Goal: Transaction & Acquisition: Obtain resource

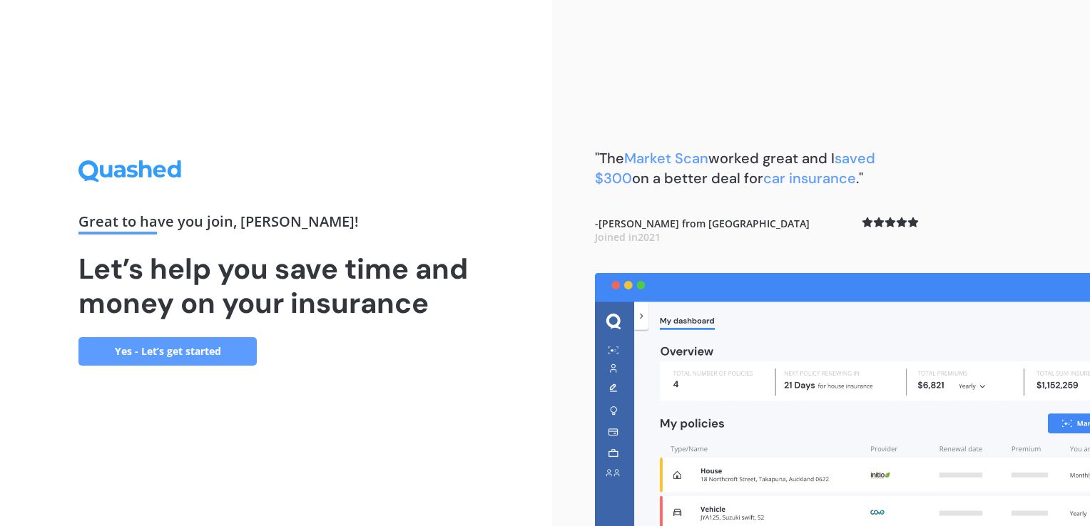
click at [138, 340] on link "Yes - Let’s get started" at bounding box center [167, 351] width 178 height 29
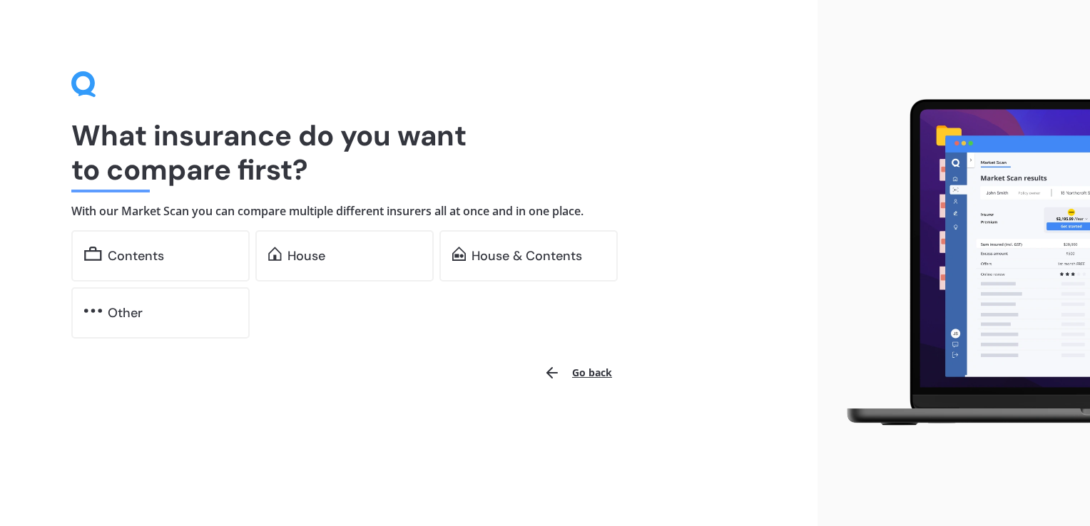
click at [302, 262] on div "House" at bounding box center [306, 256] width 38 height 14
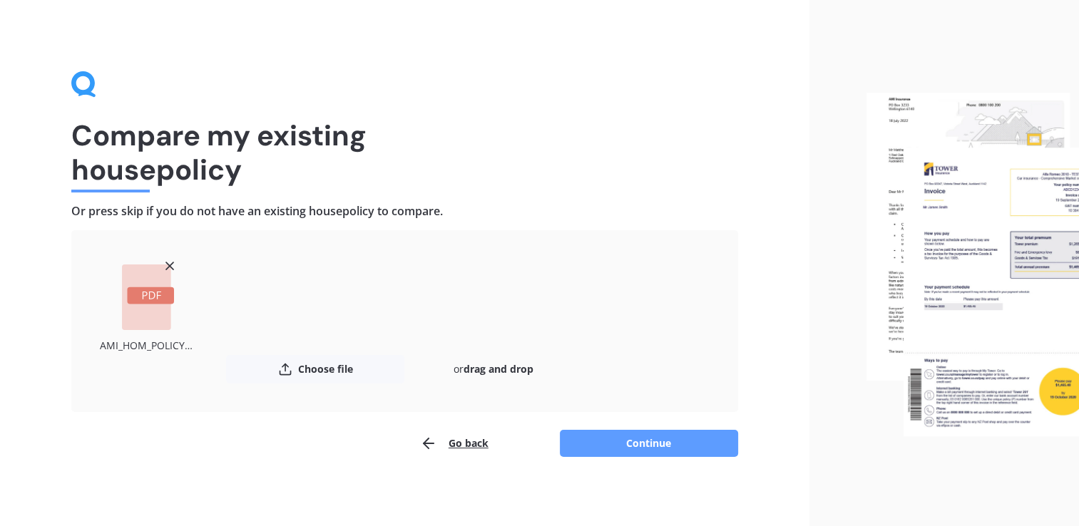
click at [599, 446] on button "Continue" at bounding box center [649, 443] width 178 height 27
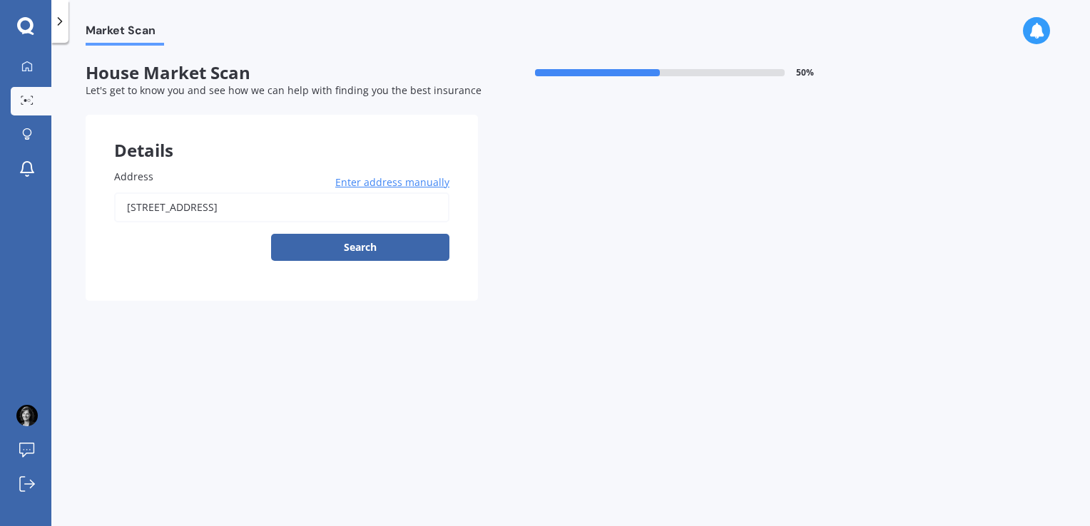
click at [384, 244] on button "Search" at bounding box center [360, 247] width 178 height 27
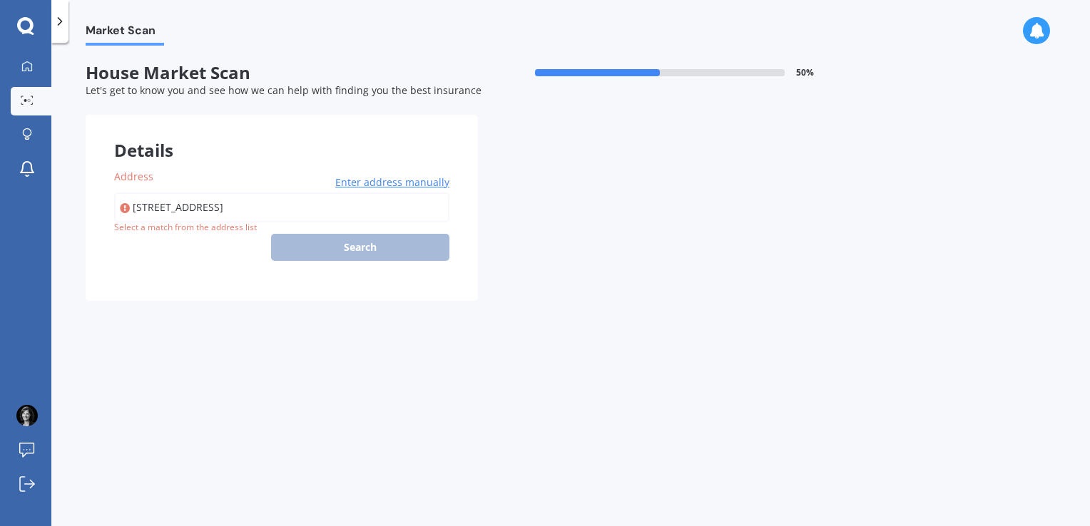
type input "234 Gardiners Road, Harewood, Christchurch 8051"
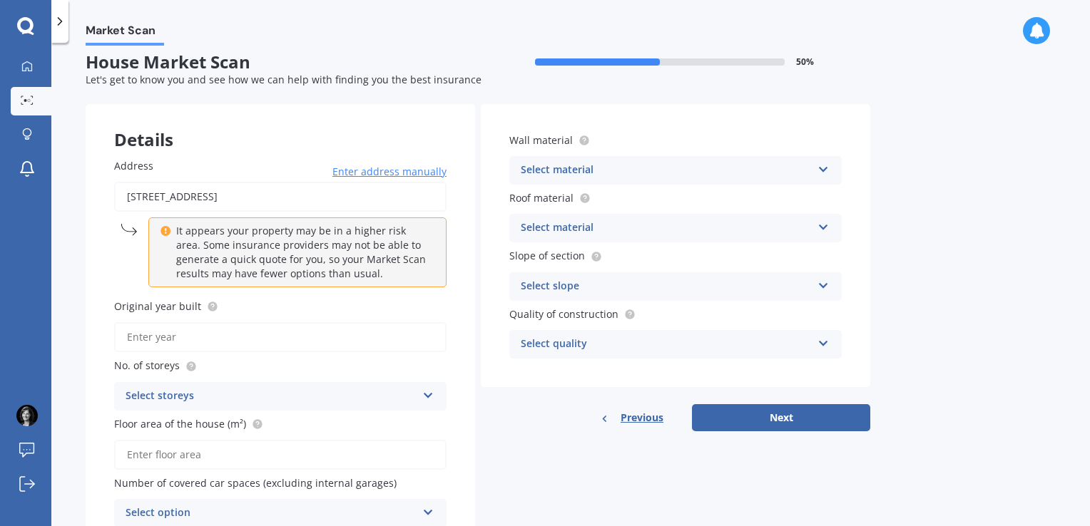
scroll to position [11, 0]
click at [229, 335] on input "Original year built" at bounding box center [280, 337] width 332 height 30
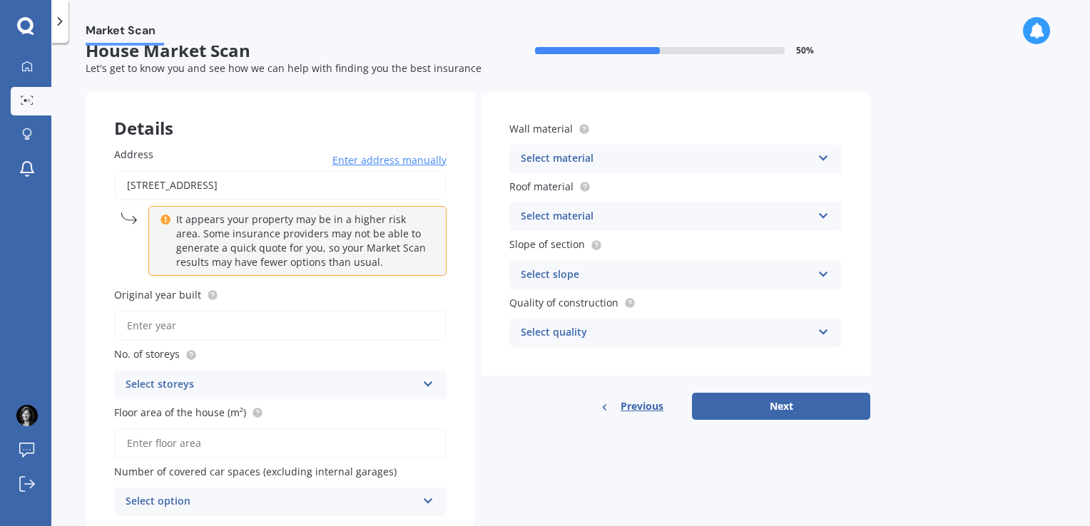
scroll to position [0, 0]
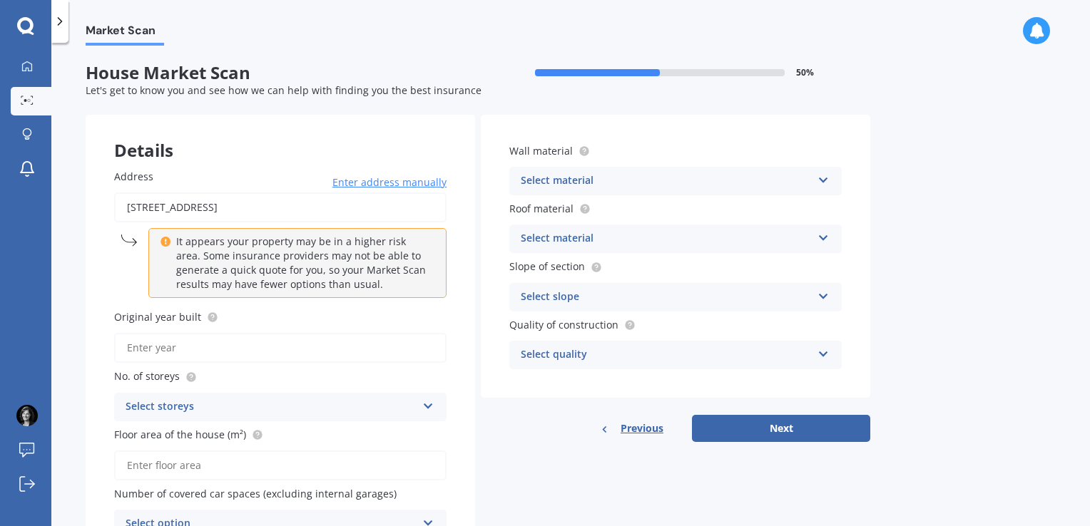
click at [924, 19] on div "Market Scan" at bounding box center [570, 23] width 1039 height 46
click at [231, 353] on input "Original year built" at bounding box center [280, 348] width 332 height 30
type input "1993"
click at [188, 399] on div "Select storeys" at bounding box center [271, 407] width 291 height 17
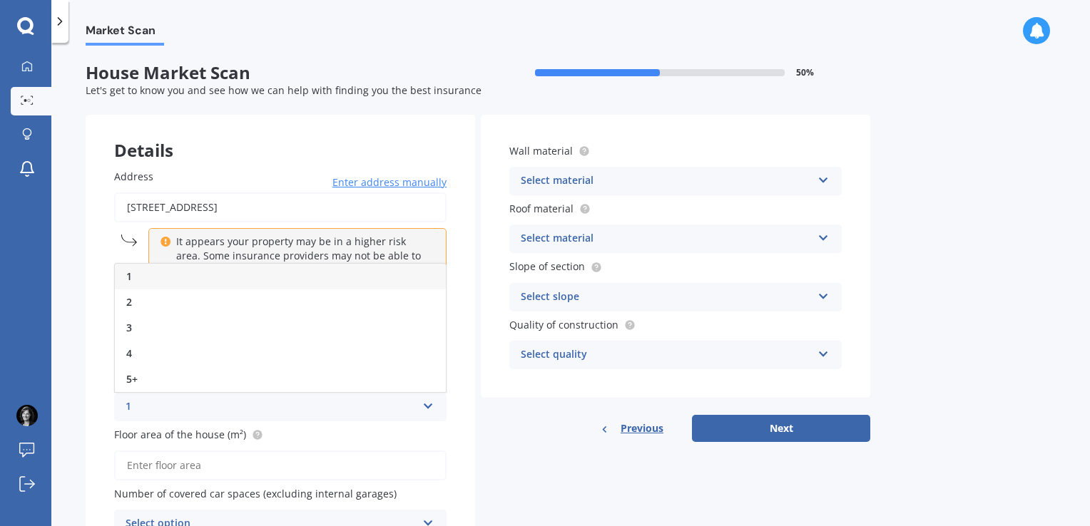
click at [158, 278] on div "1" at bounding box center [280, 277] width 331 height 26
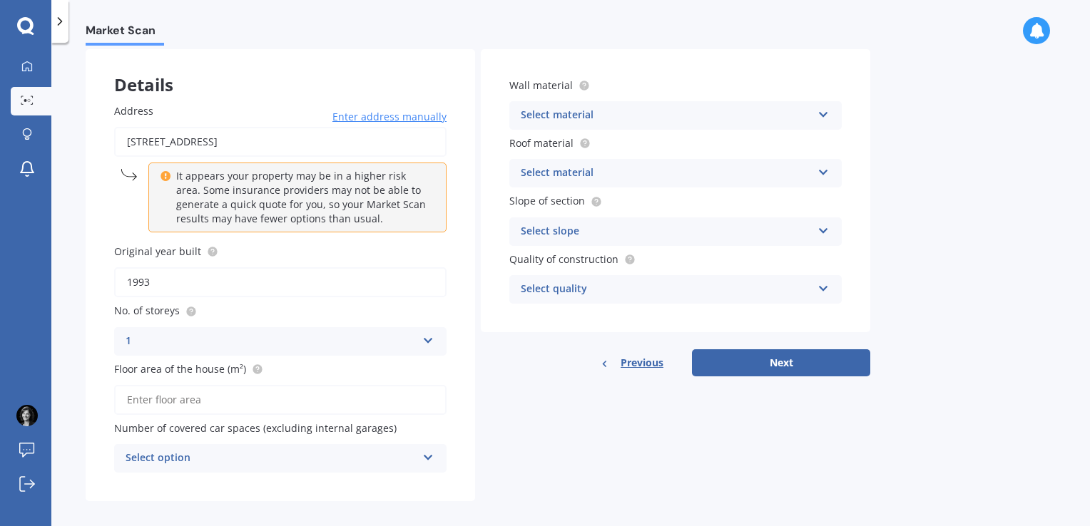
scroll to position [76, 0]
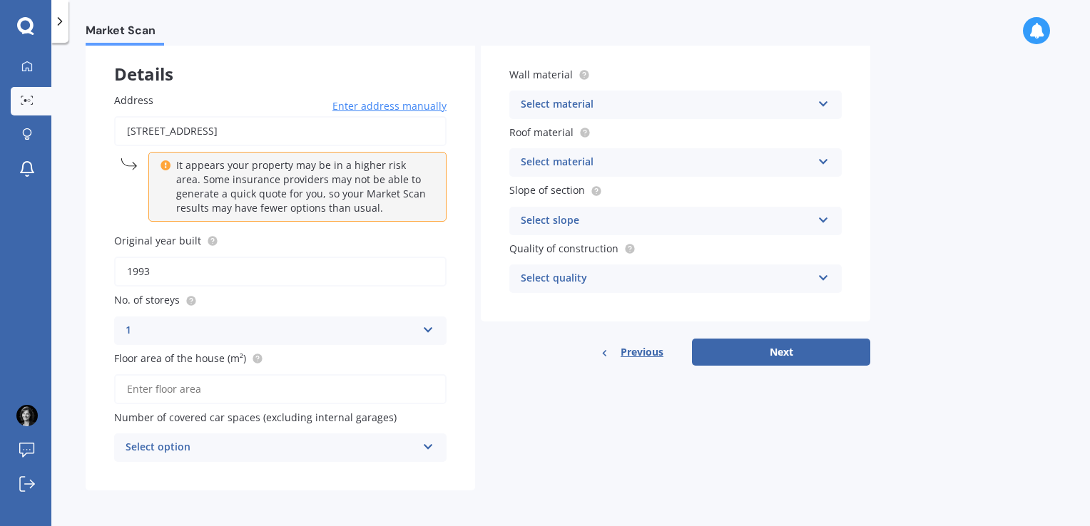
click at [183, 393] on input "Floor area of the house (m²)" at bounding box center [280, 389] width 332 height 30
type input "296"
click at [262, 439] on div "Select option" at bounding box center [271, 447] width 291 height 17
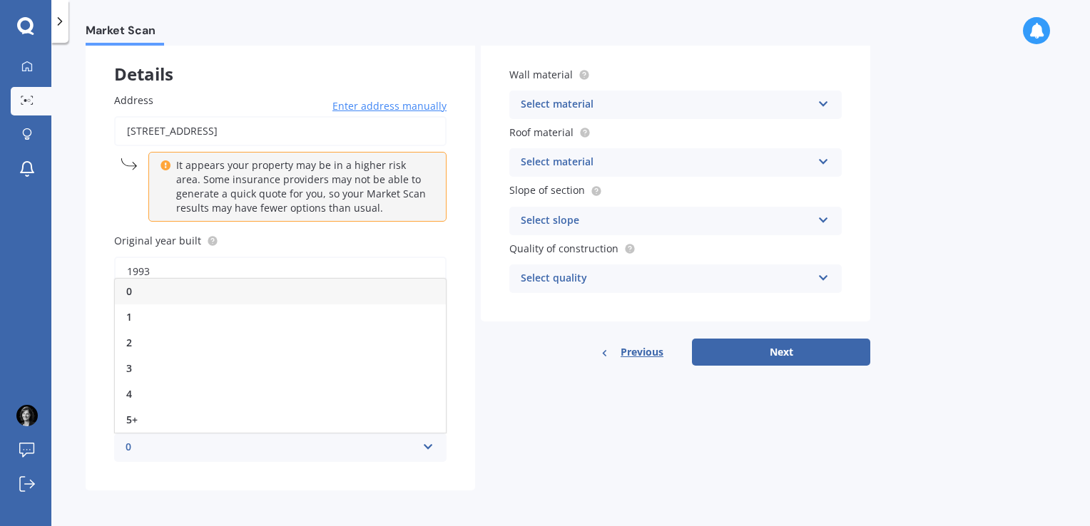
click at [146, 362] on div "3" at bounding box center [280, 369] width 331 height 26
click at [391, 451] on div "3" at bounding box center [271, 447] width 291 height 17
click at [158, 344] on div "2" at bounding box center [280, 343] width 331 height 26
click at [639, 101] on div "Select material" at bounding box center [666, 104] width 291 height 17
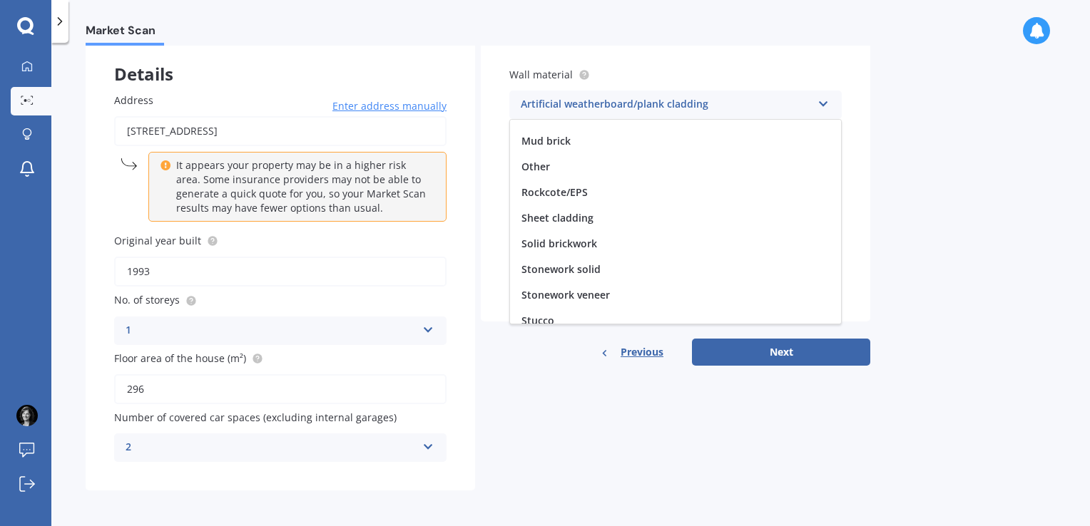
scroll to position [129, 0]
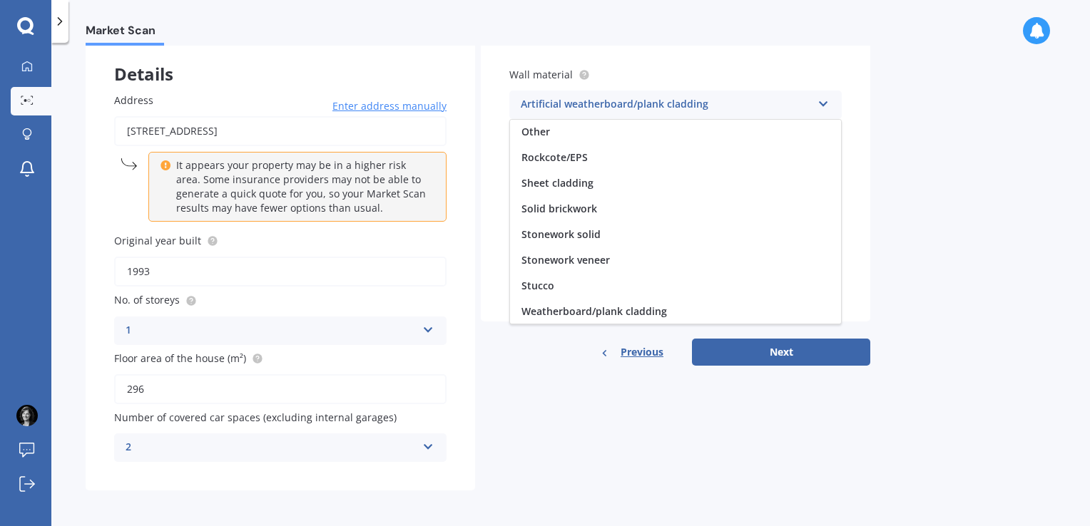
click at [550, 287] on span "Stucco" at bounding box center [537, 286] width 33 height 14
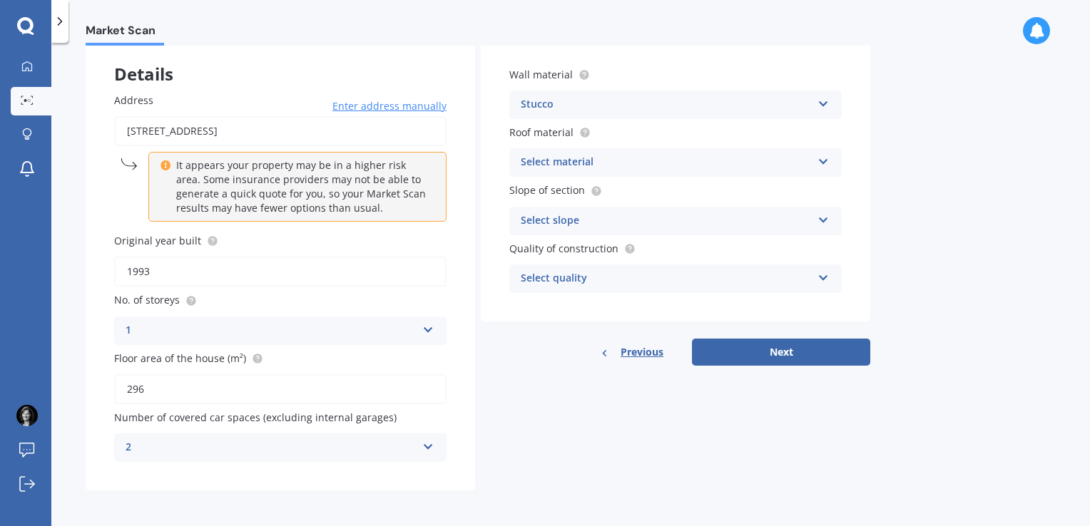
click at [670, 160] on div "Select material" at bounding box center [666, 162] width 291 height 17
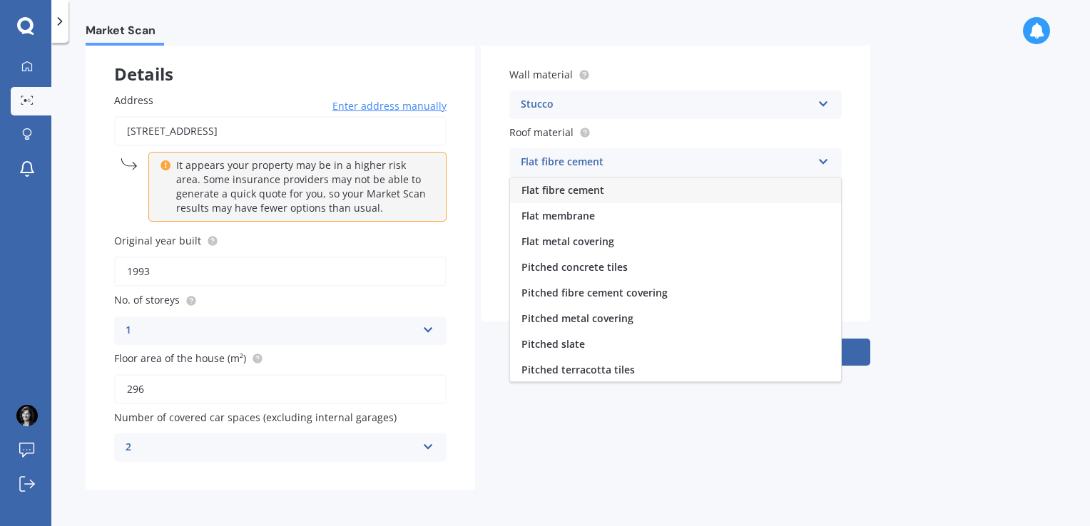
click at [587, 319] on span "Pitched metal covering" at bounding box center [577, 319] width 112 height 14
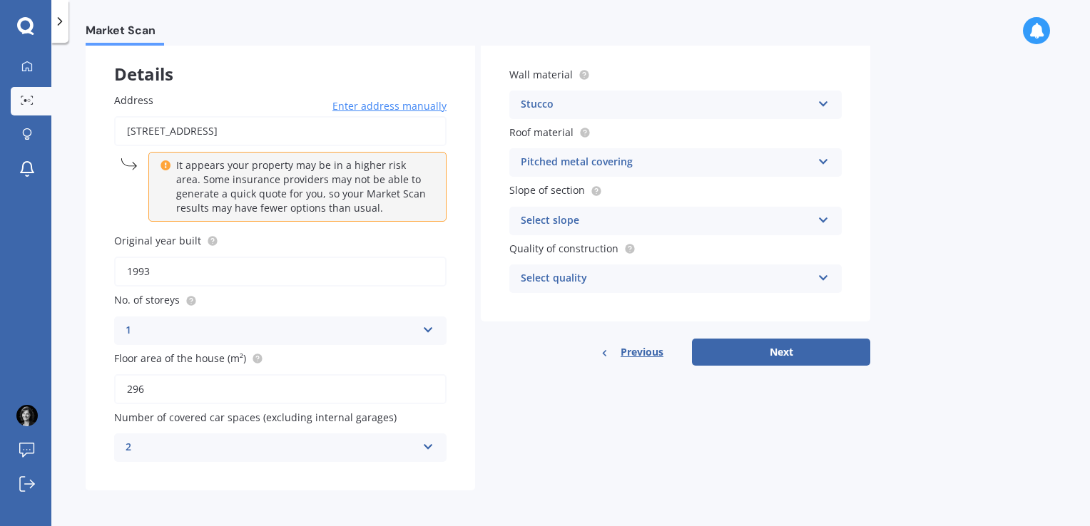
click at [628, 214] on div "Select slope" at bounding box center [666, 221] width 291 height 17
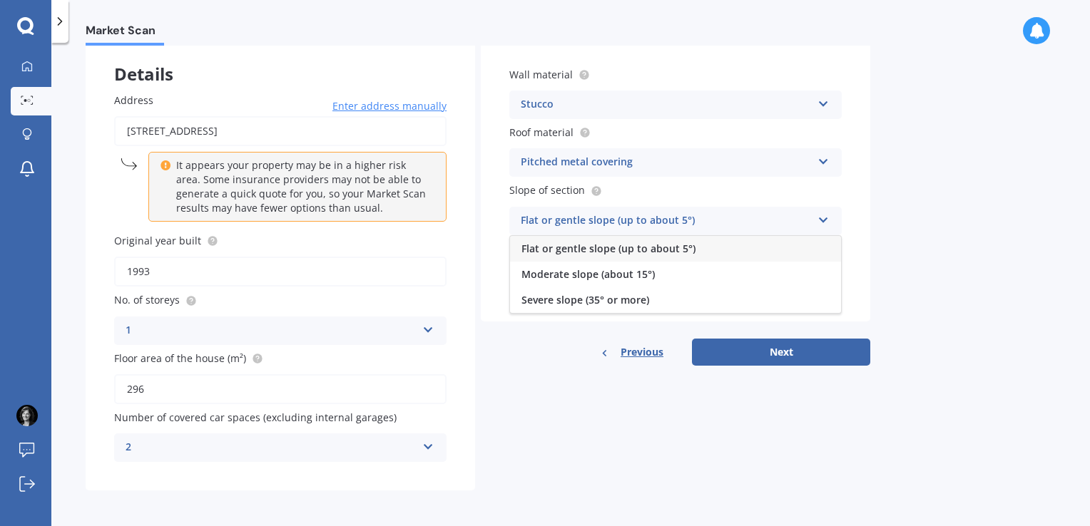
click at [600, 248] on span "Flat or gentle slope (up to about 5°)" at bounding box center [608, 249] width 174 height 14
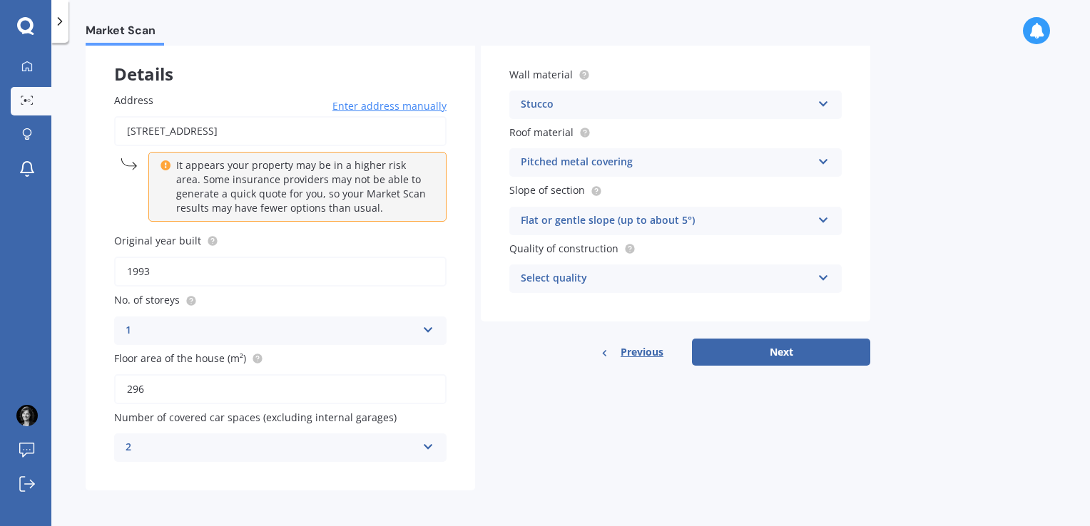
click at [593, 278] on div "Select quality" at bounding box center [666, 278] width 291 height 17
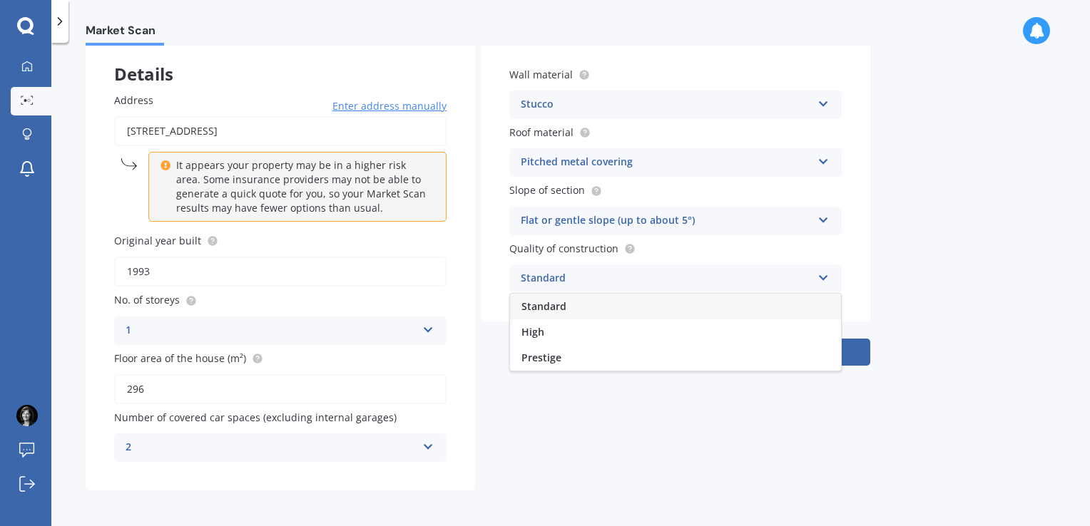
click at [583, 304] on div "Standard" at bounding box center [675, 307] width 331 height 26
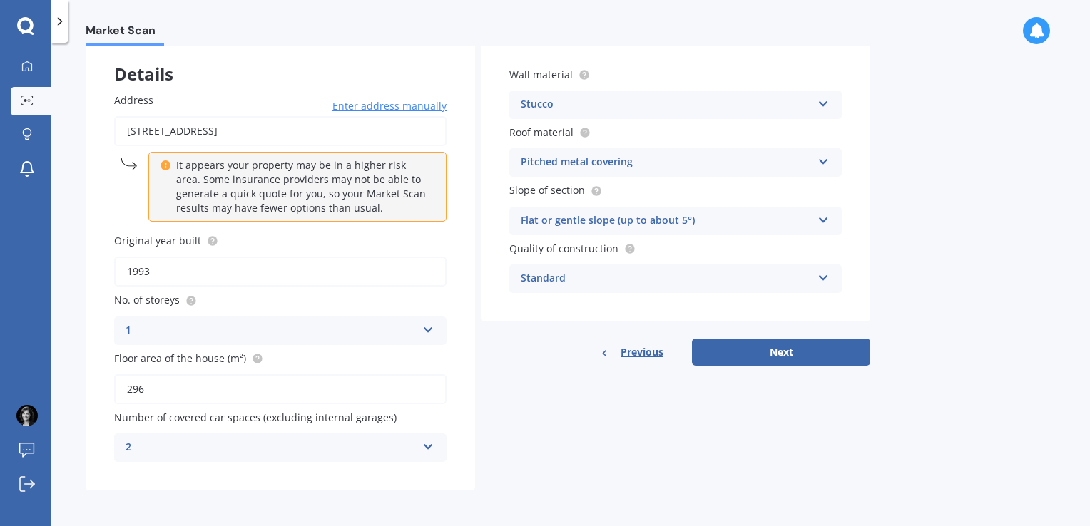
click at [720, 344] on button "Next" at bounding box center [781, 352] width 178 height 27
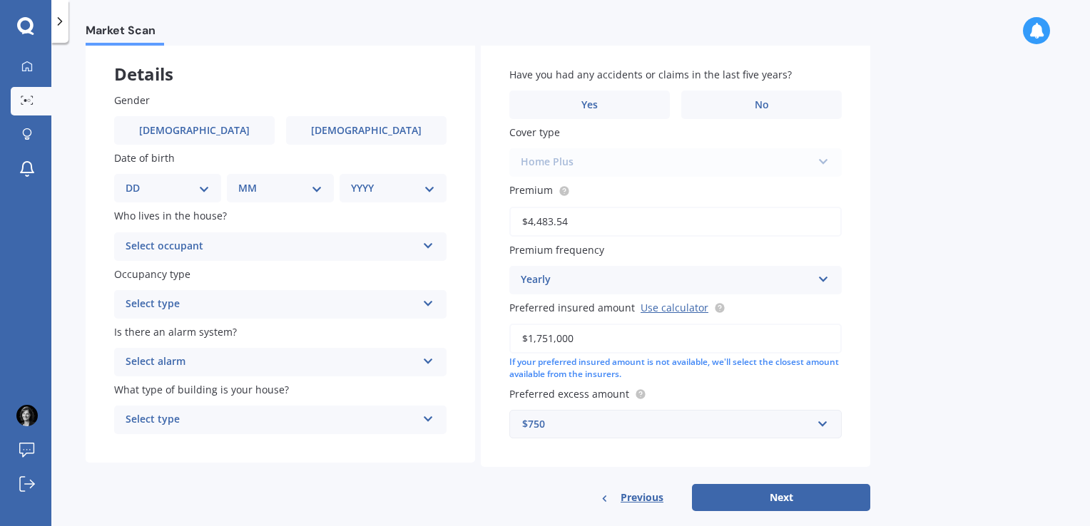
scroll to position [0, 0]
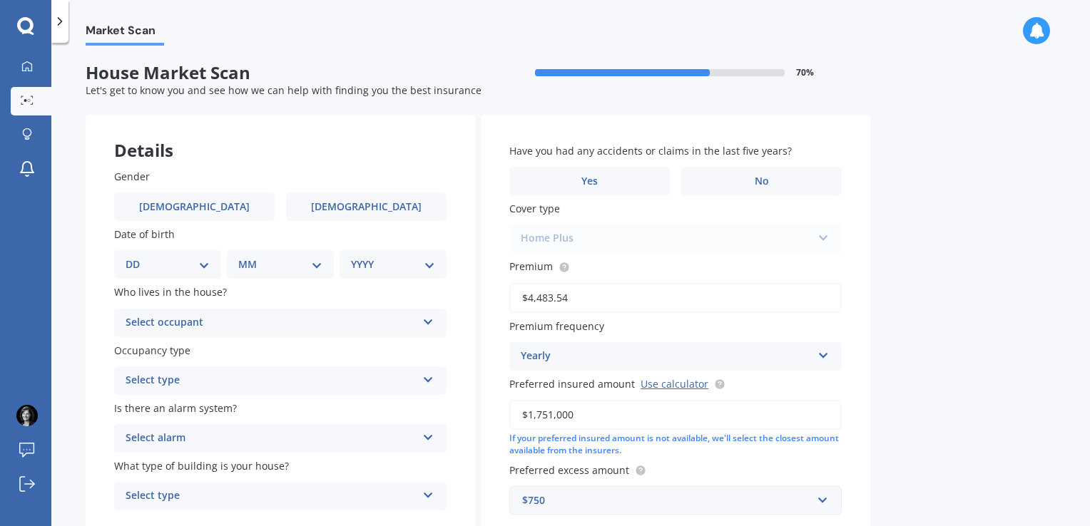
click at [762, 184] on span "No" at bounding box center [762, 181] width 14 height 12
click at [0, 0] on input "No" at bounding box center [0, 0] width 0 height 0
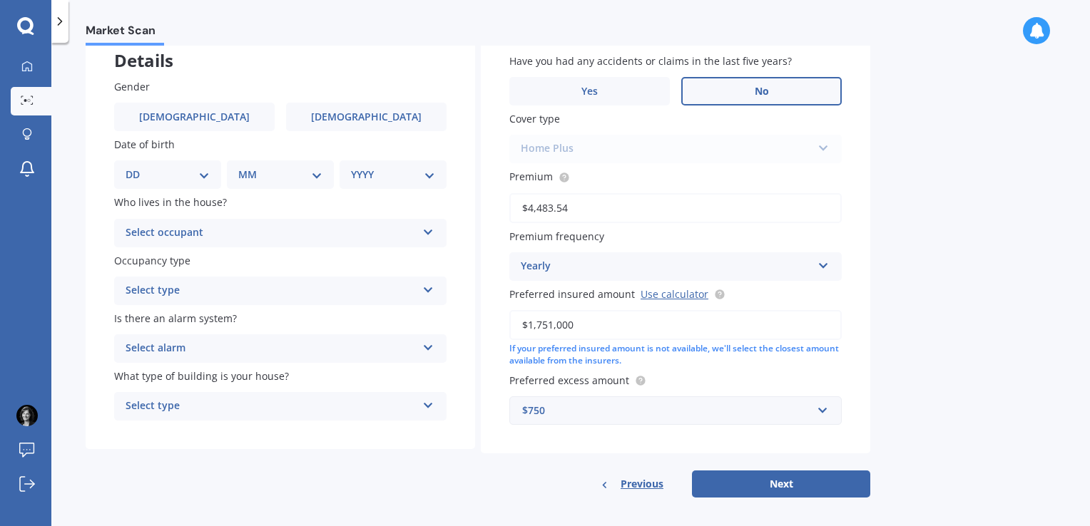
scroll to position [97, 0]
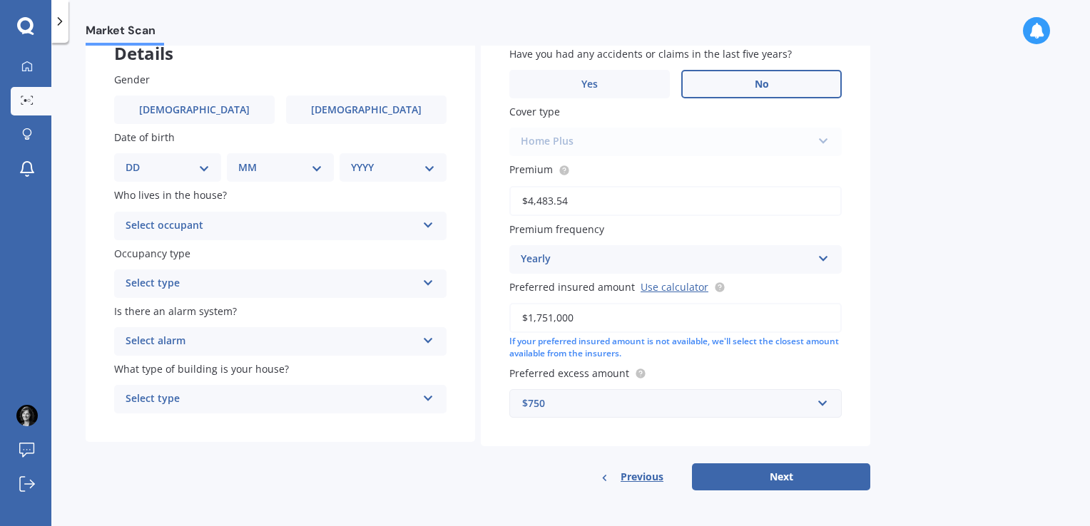
click at [349, 110] on span "Female" at bounding box center [366, 110] width 111 height 12
click at [0, 0] on input "Female" at bounding box center [0, 0] width 0 height 0
click at [184, 164] on select "DD 01 02 03 04 05 06 07 08 09 10 11 12 13 14 15 16 17 18 19 20 21 22 23 24 25 2…" at bounding box center [168, 168] width 84 height 16
select select "15"
click at [137, 160] on select "DD 01 02 03 04 05 06 07 08 09 10 11 12 13 14 15 16 17 18 19 20 21 22 23 24 25 2…" at bounding box center [168, 168] width 84 height 16
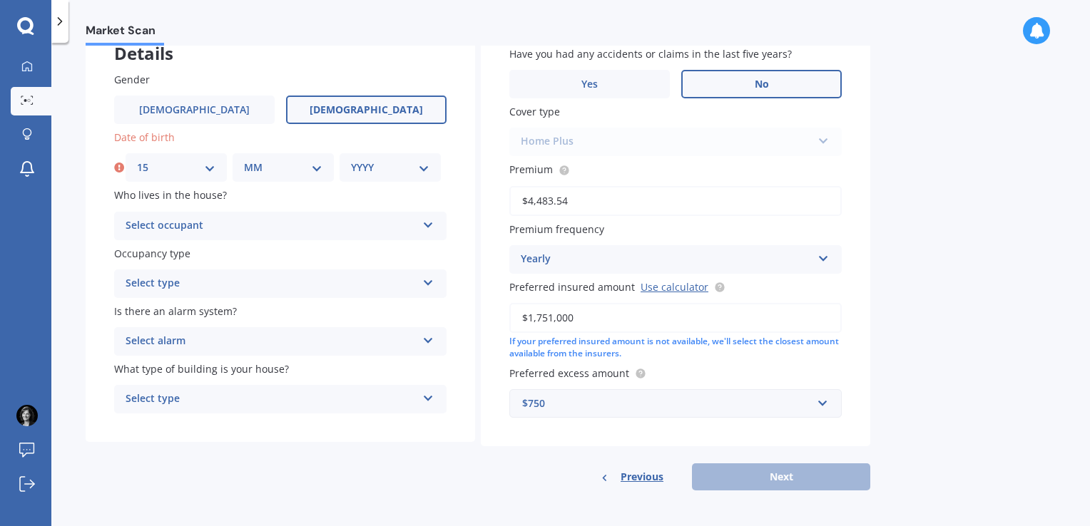
click at [284, 164] on select "MM 01 02 03 04 05 06 07 08 09 10 11 12" at bounding box center [283, 168] width 78 height 16
select select "06"
click at [244, 160] on select "MM 01 02 03 04 05 06 07 08 09 10 11 12" at bounding box center [283, 168] width 78 height 16
click at [372, 160] on select "YYYY 2009 2008 2007 2006 2005 2004 2003 2002 2001 2000 1999 1998 1997 1996 1995…" at bounding box center [390, 168] width 78 height 16
select select "1973"
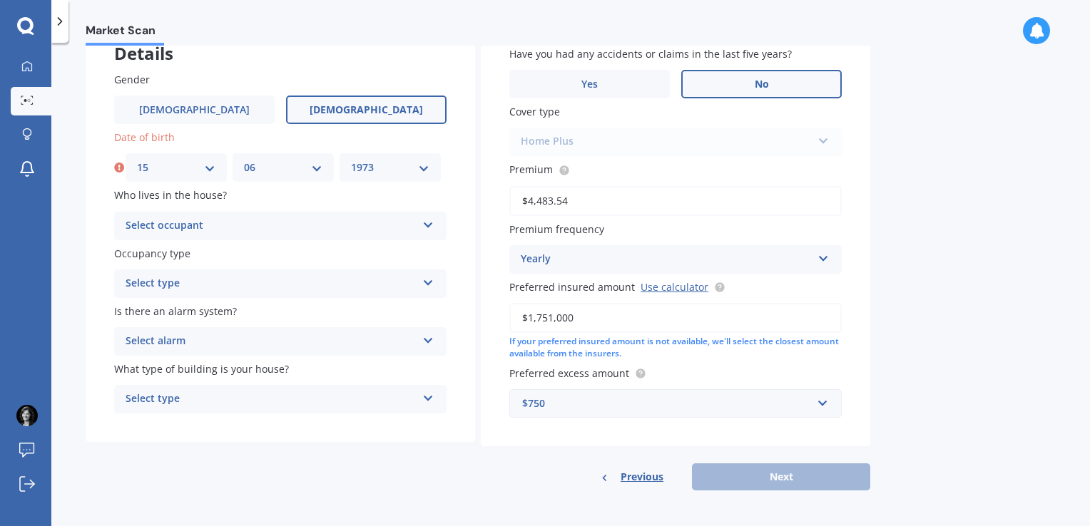
click at [351, 160] on select "YYYY 2009 2008 2007 2006 2005 2004 2003 2002 2001 2000 1999 1998 1997 1996 1995…" at bounding box center [390, 168] width 78 height 16
click at [248, 226] on div "Select occupant" at bounding box center [271, 226] width 291 height 17
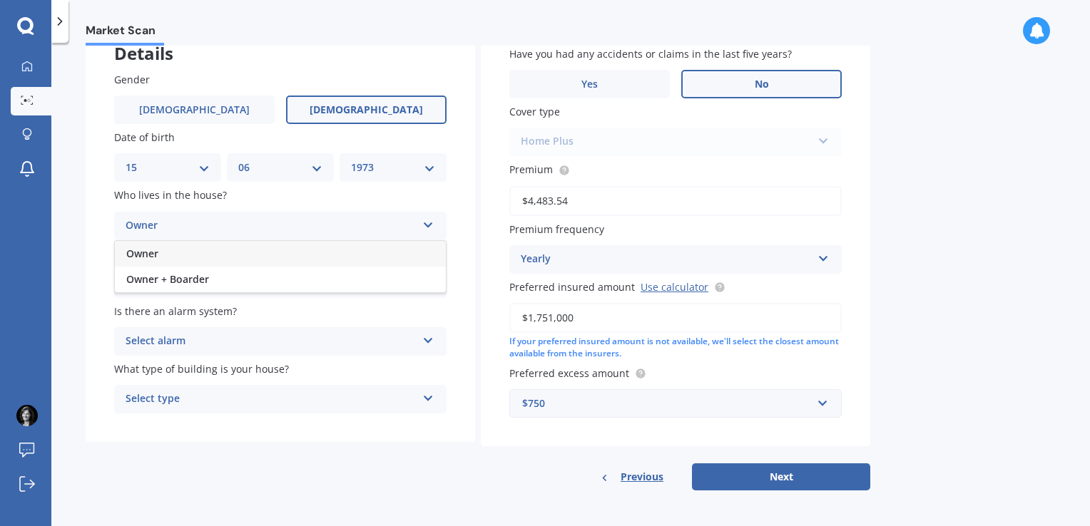
click at [193, 260] on div "Owner" at bounding box center [280, 254] width 331 height 26
click at [190, 280] on div "Select type" at bounding box center [271, 283] width 291 height 17
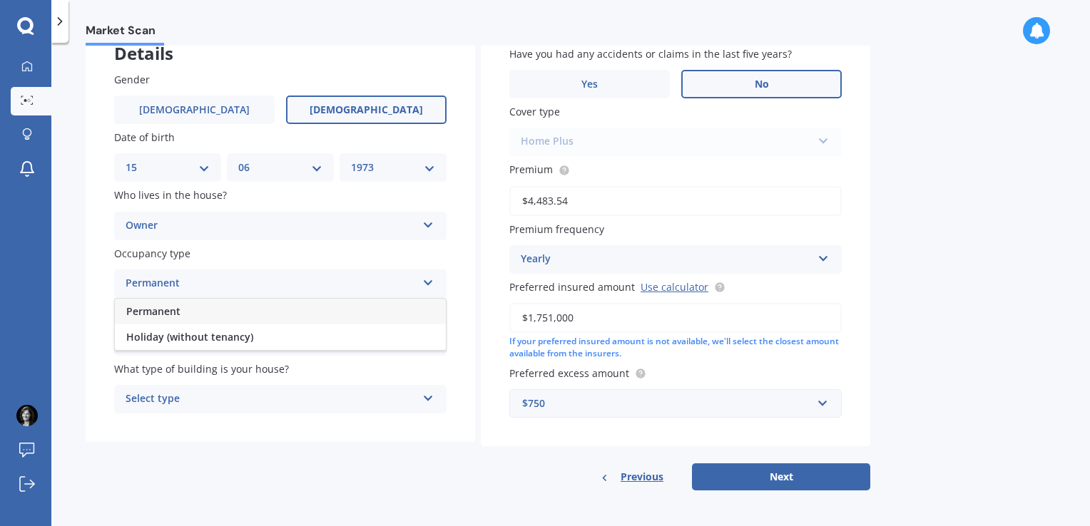
click at [188, 312] on div "Permanent" at bounding box center [280, 312] width 331 height 26
click at [181, 340] on div "Select alarm" at bounding box center [271, 341] width 291 height 17
click at [175, 372] on span "Yes, monitored" at bounding box center [163, 369] width 74 height 14
click at [168, 401] on div "Select type" at bounding box center [271, 399] width 291 height 17
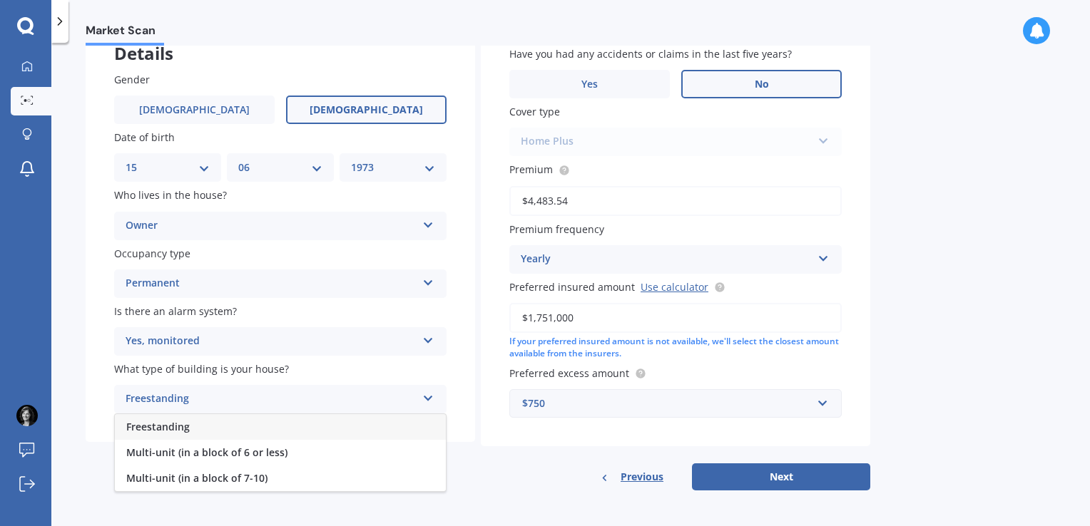
click at [163, 425] on span "Freestanding" at bounding box center [157, 427] width 63 height 14
click at [740, 474] on button "Next" at bounding box center [781, 477] width 178 height 27
select select "15"
select select "06"
select select "1973"
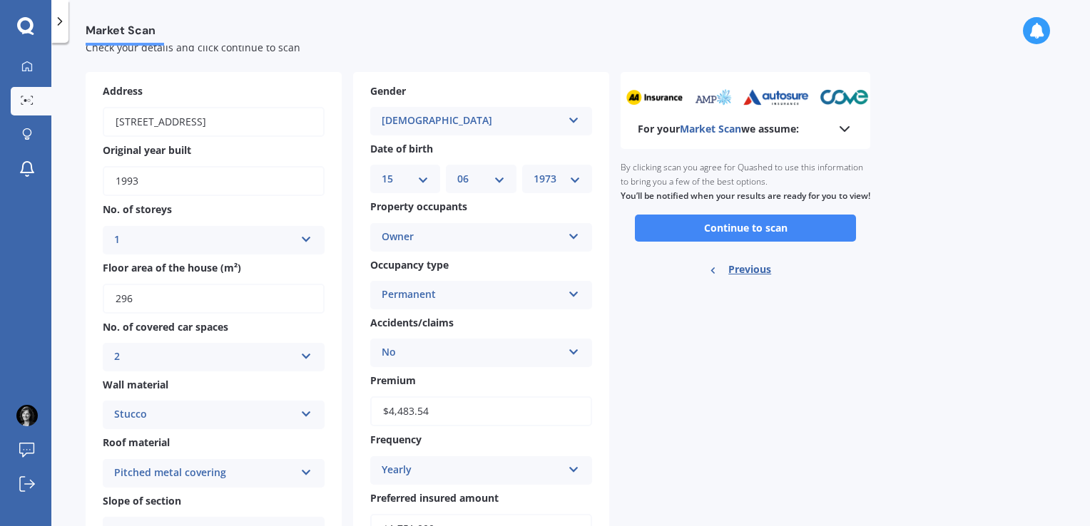
scroll to position [0, 0]
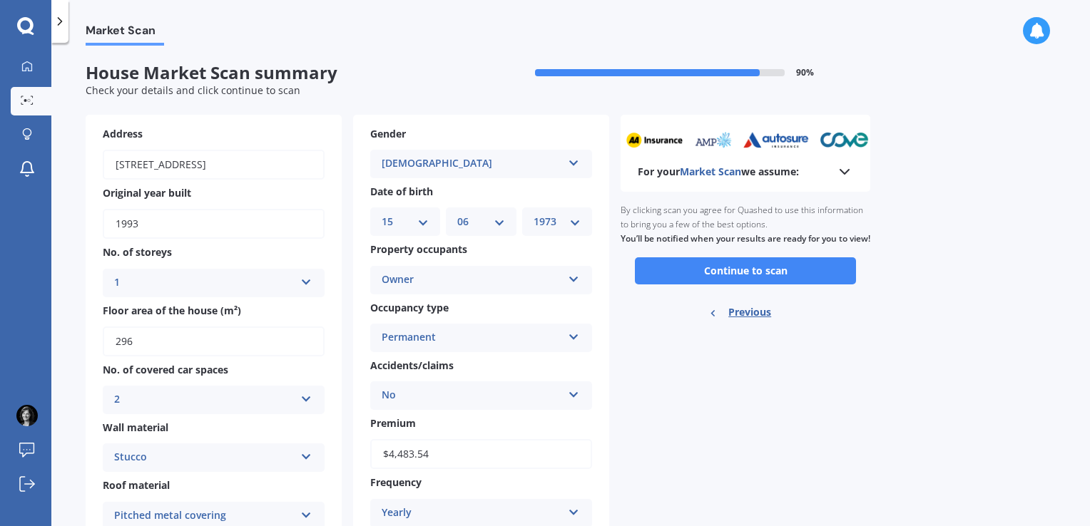
click at [750, 284] on button "Continue to scan" at bounding box center [745, 270] width 221 height 27
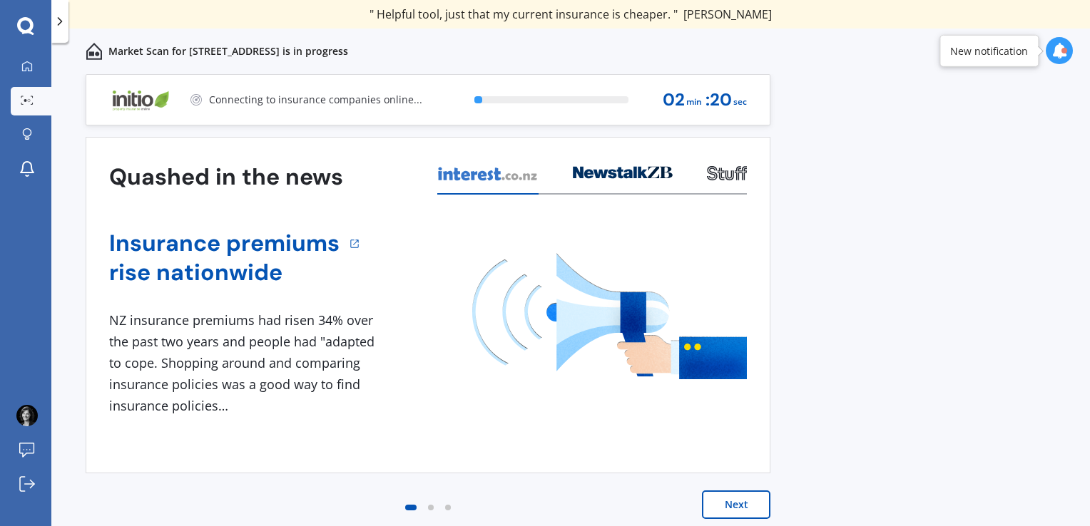
click at [740, 506] on button "Next" at bounding box center [736, 505] width 68 height 29
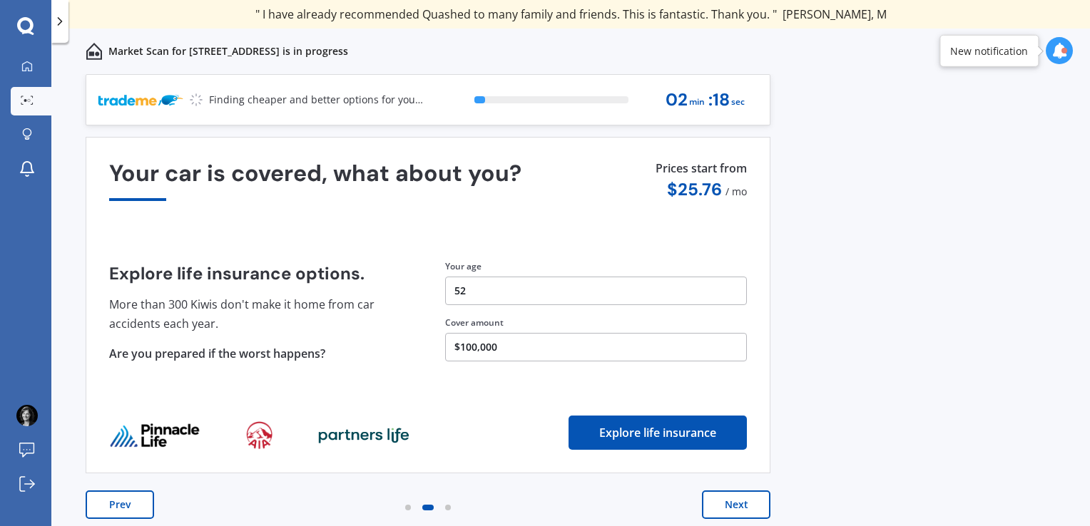
click at [740, 506] on button "Next" at bounding box center [736, 505] width 68 height 29
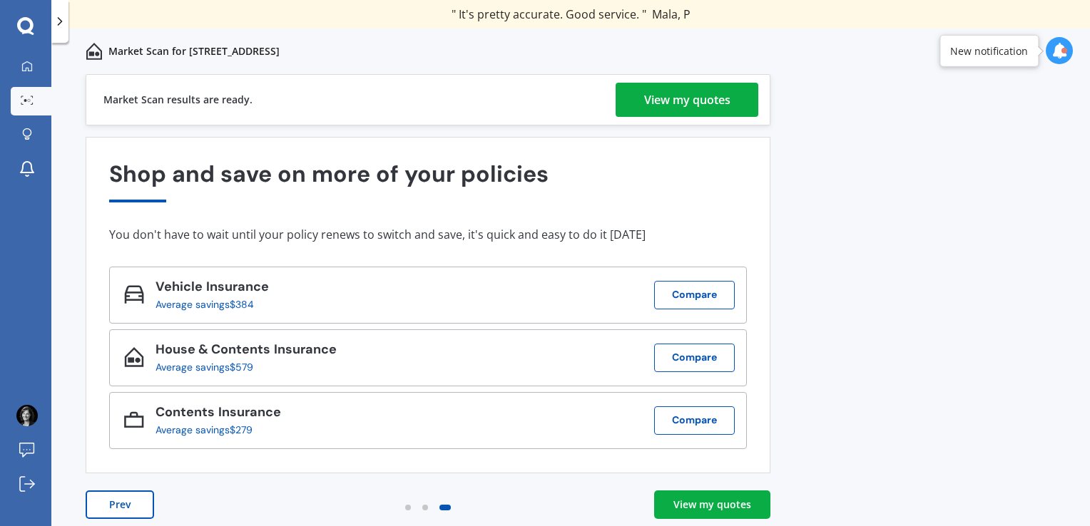
click at [700, 93] on div "View my quotes" at bounding box center [687, 100] width 86 height 34
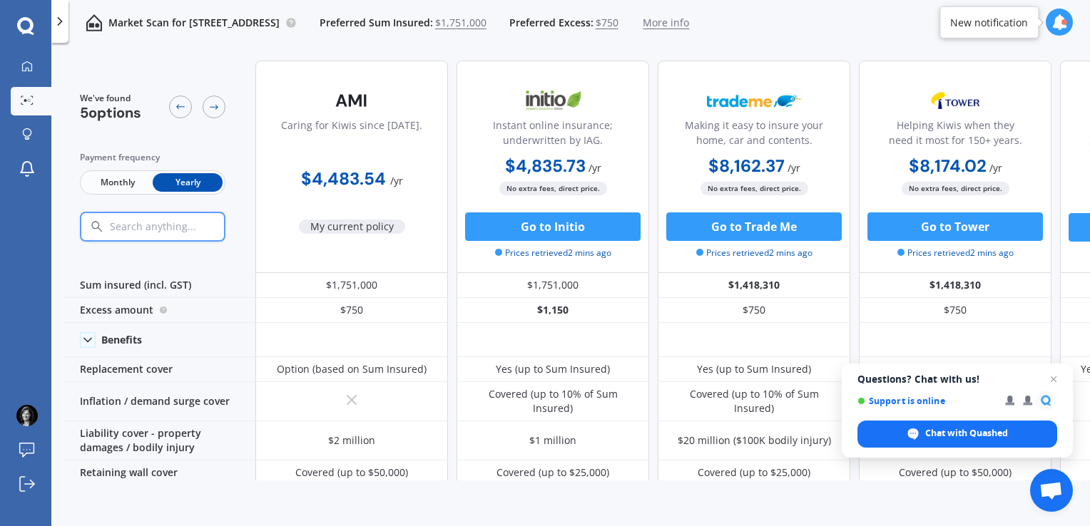
click at [1050, 378] on span "Close chat" at bounding box center [1053, 379] width 17 height 17
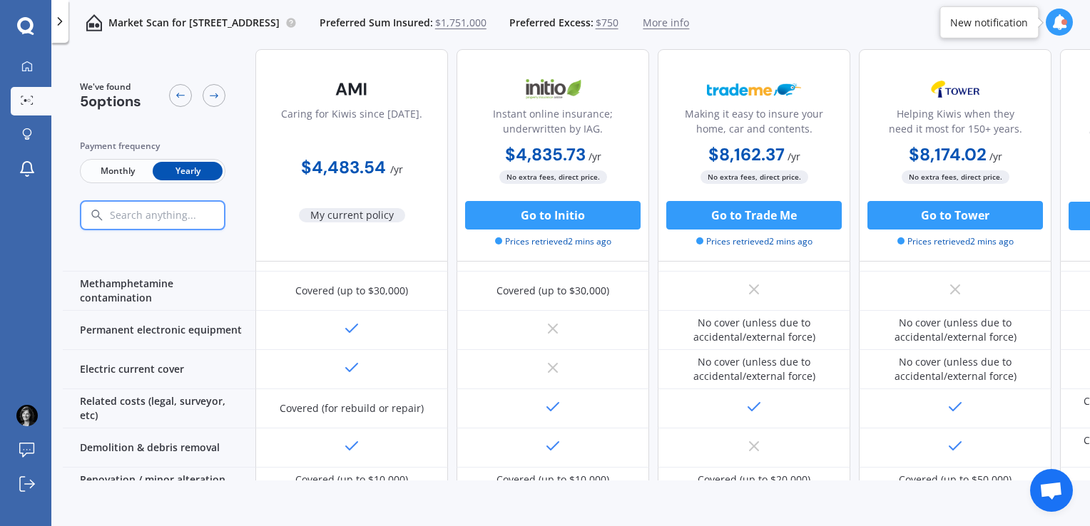
scroll to position [430, 0]
